Goal: Information Seeking & Learning: Ask a question

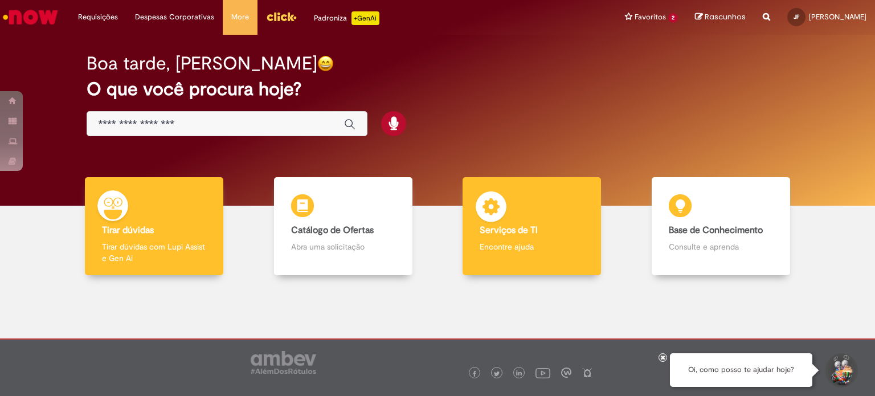
click at [533, 216] on div "Serviços de TI Serviços de TI Encontre ajuda" at bounding box center [532, 226] width 138 height 99
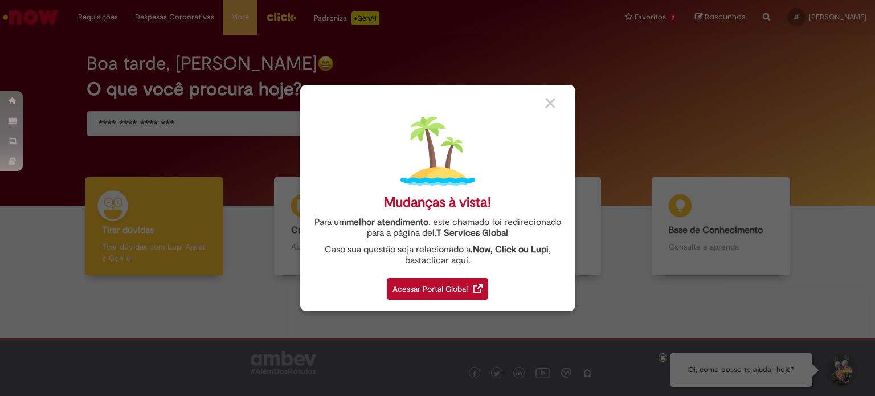
click at [541, 103] on div "Mudanças à vista! Para um melhor atendimento , este chamado foi redirecionado p…" at bounding box center [437, 198] width 275 height 226
click at [549, 102] on img at bounding box center [550, 103] width 10 height 10
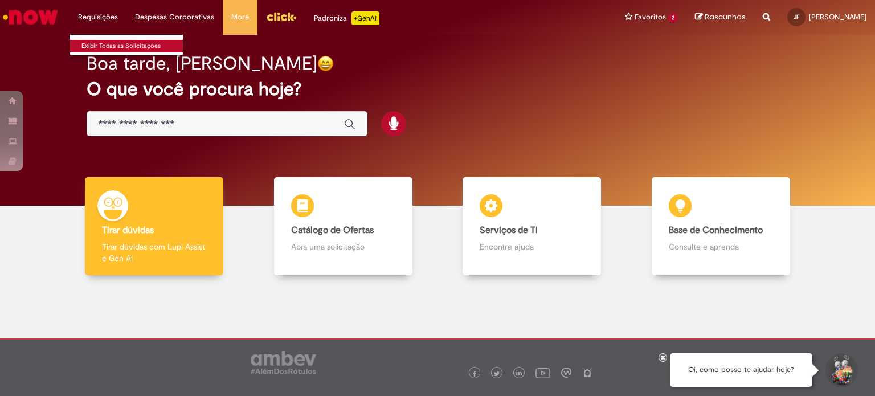
click at [121, 48] on link "Exibir Todas as Solicitações" at bounding box center [132, 46] width 125 height 13
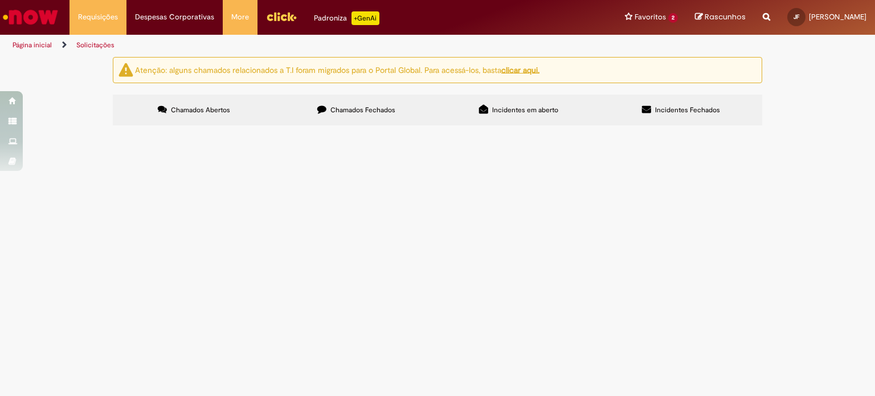
click at [0, 0] on button at bounding box center [0, 0] width 0 height 0
click at [31, 44] on link "Página inicial" at bounding box center [32, 44] width 39 height 9
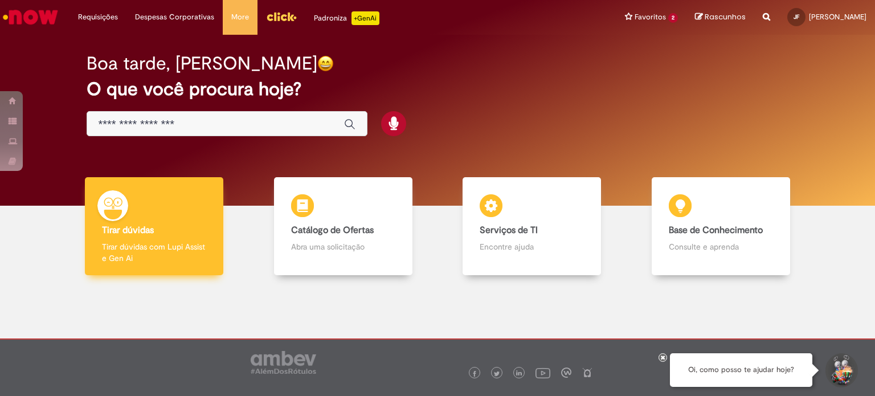
click at [166, 232] on h4 "Tirar dúvidas" at bounding box center [154, 231] width 104 height 10
